Goal: Check status: Check status

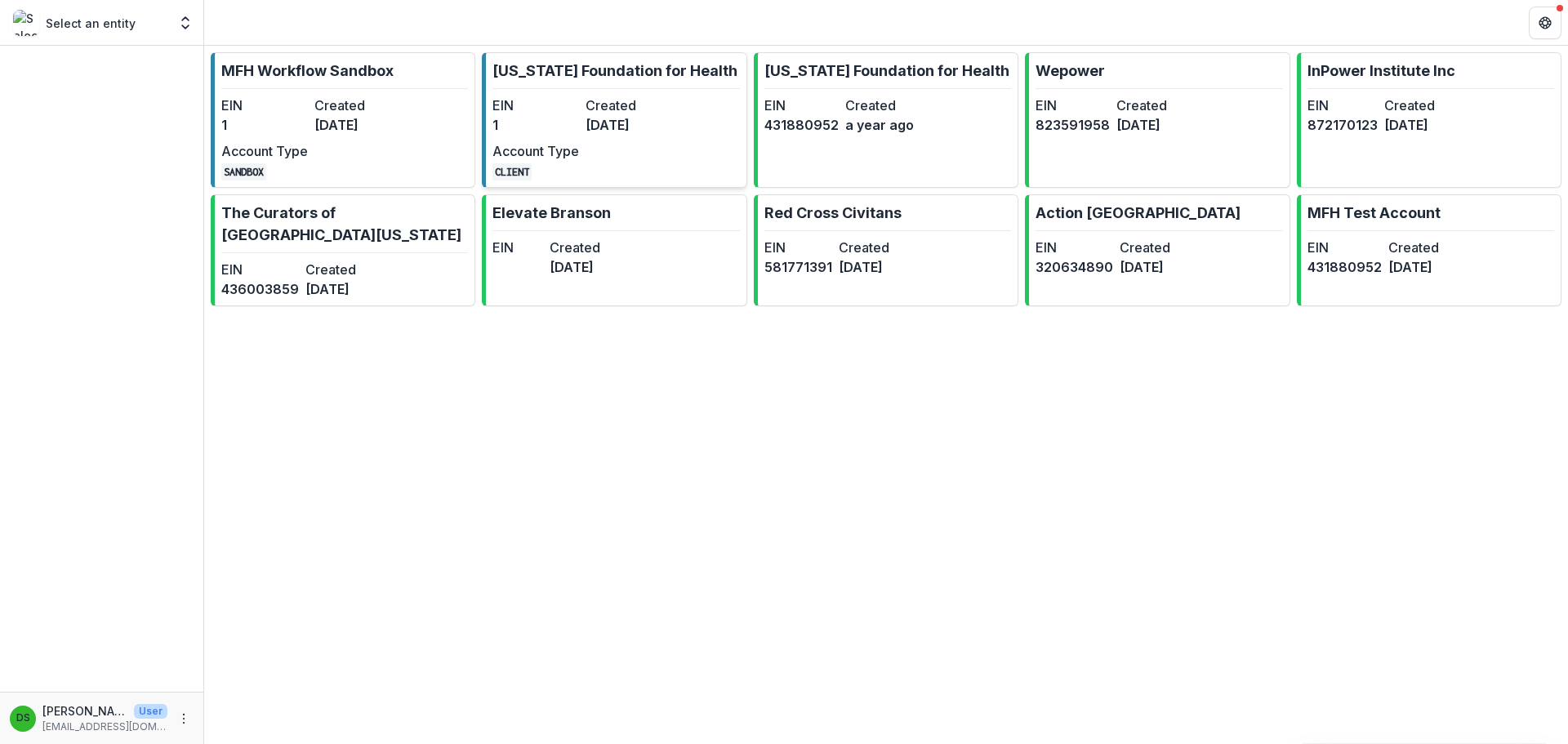
click at [613, 93] on link "[US_STATE] Foundation for Health EIN 1 Created [DATE] Account Type CLIENT" at bounding box center [614, 120] width 265 height 136
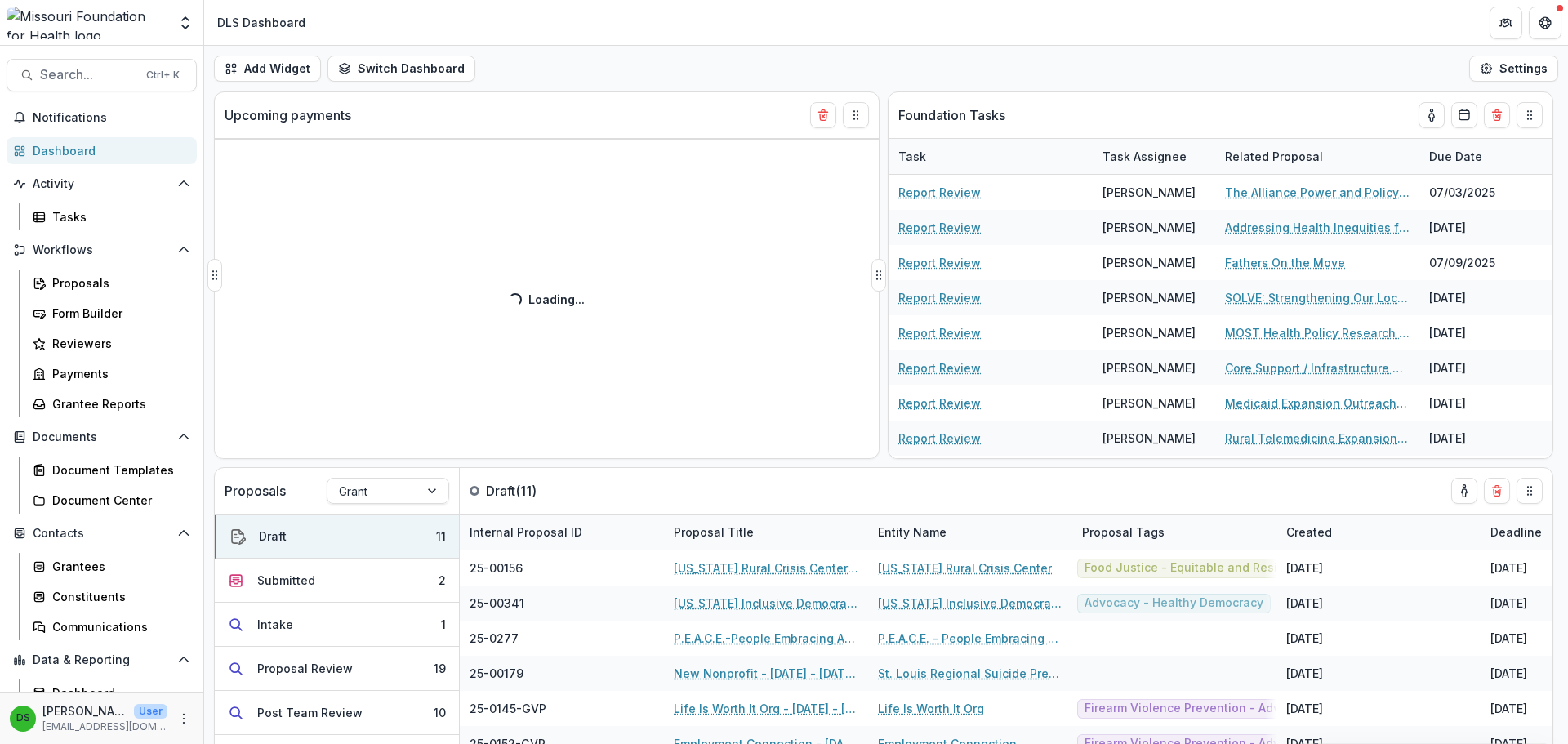
drag, startPoint x: 880, startPoint y: 284, endPoint x: 809, endPoint y: 278, distance: 71.3
click at [809, 278] on div "Upcoming payments Loading... Loading..." at bounding box center [546, 275] width 666 height 368
drag, startPoint x: 878, startPoint y: 268, endPoint x: 801, endPoint y: 261, distance: 77.3
click at [801, 261] on div "Upcoming payments Loading... Loading..." at bounding box center [546, 275] width 666 height 368
drag, startPoint x: 881, startPoint y: 273, endPoint x: 852, endPoint y: 273, distance: 29.0
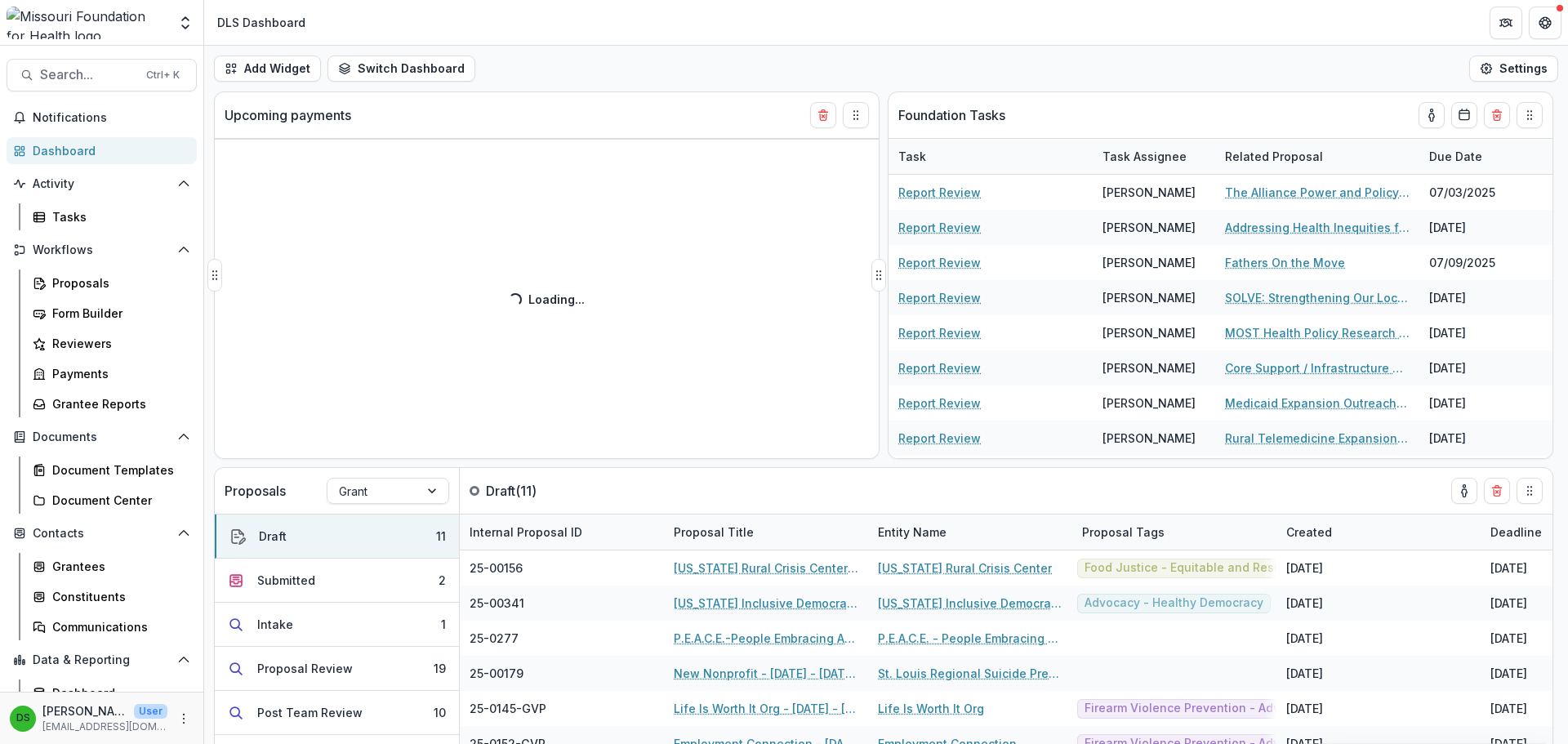
click at [852, 273] on div "Upcoming payments Loading... Loading..." at bounding box center [546, 275] width 666 height 368
